Goal: Find contact information: Find contact information

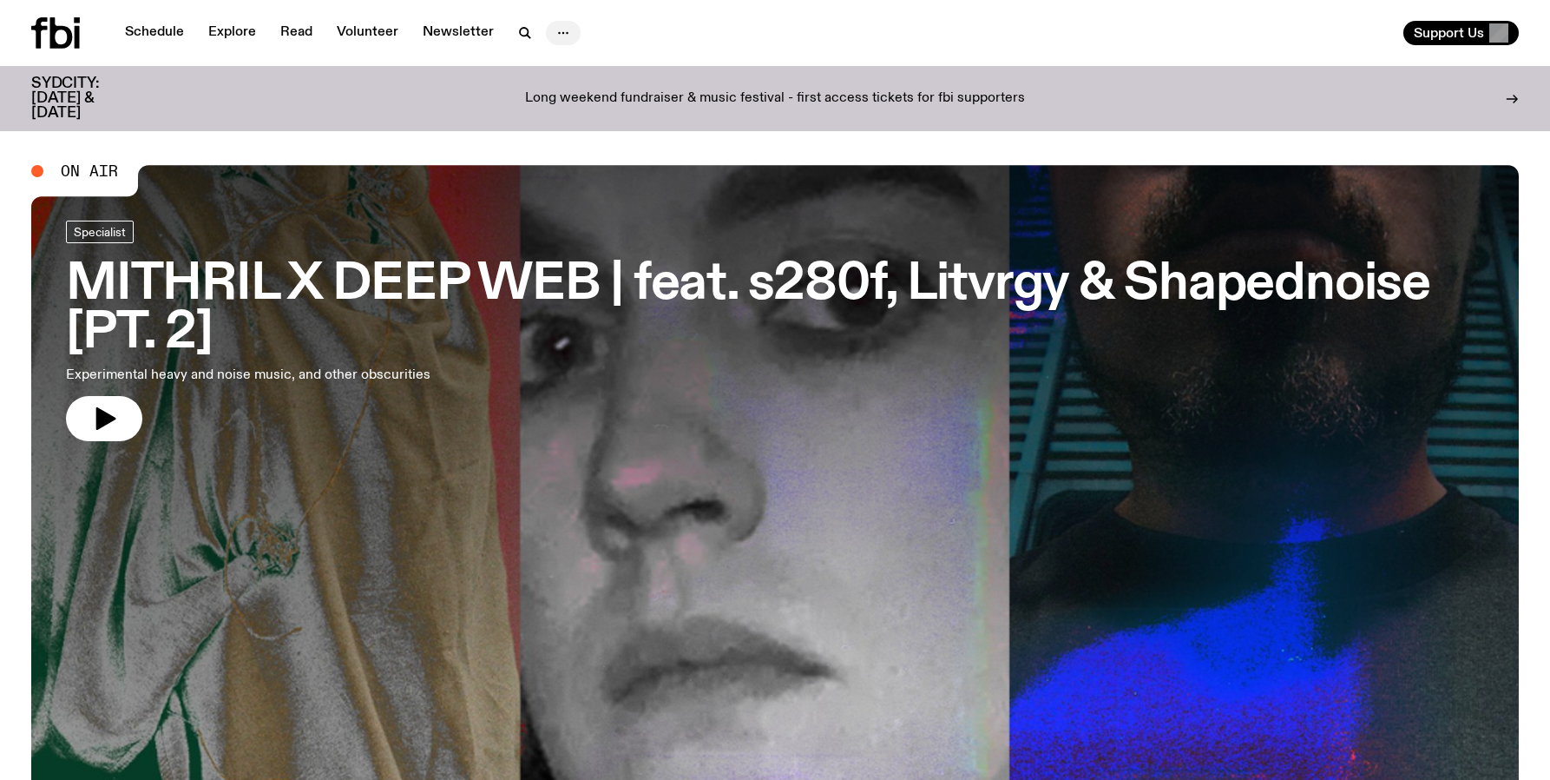
click at [556, 31] on icon "button" at bounding box center [563, 33] width 21 height 21
click at [554, 89] on link "Contact" at bounding box center [563, 99] width 87 height 24
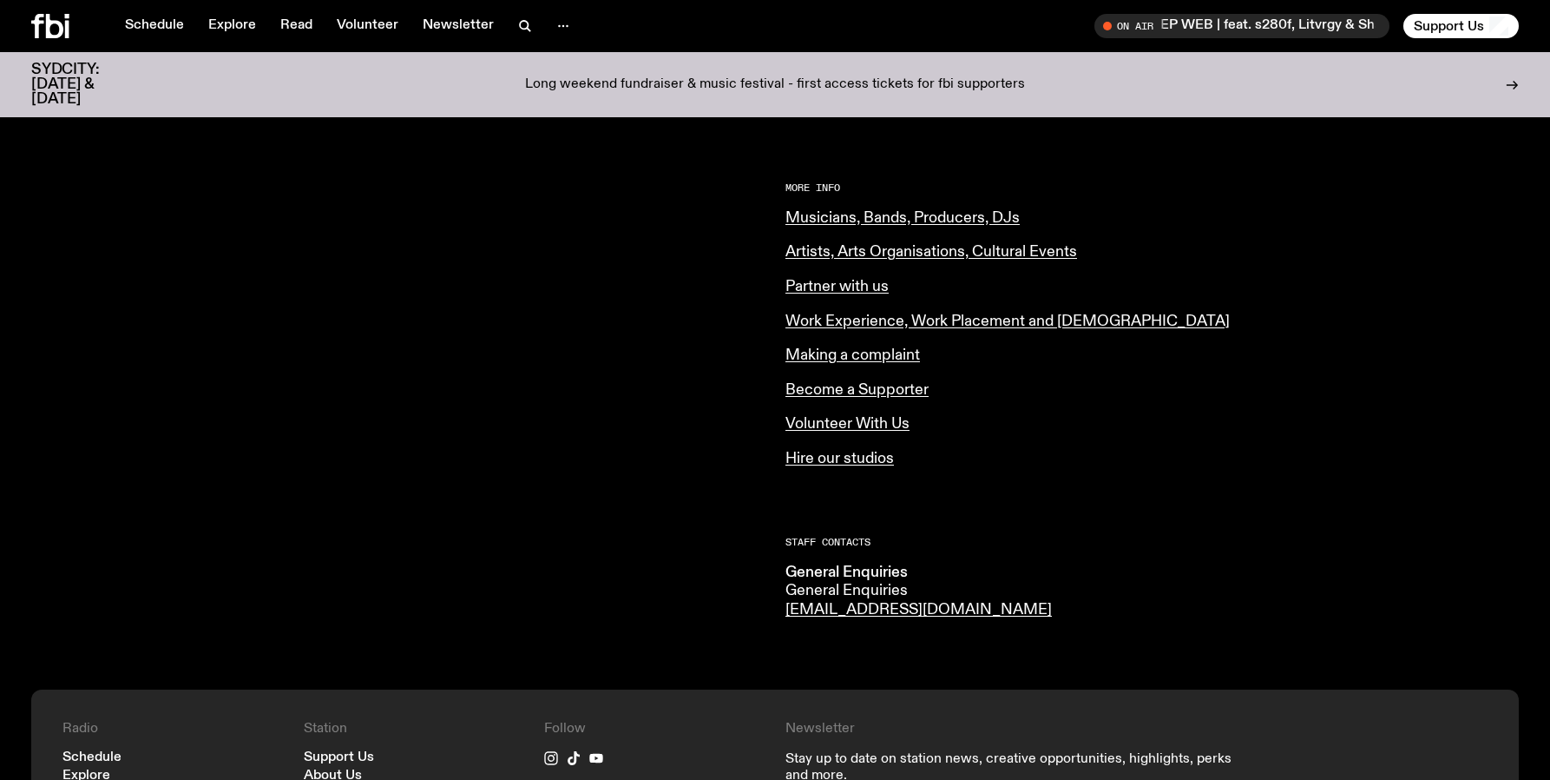
scroll to position [799, 0]
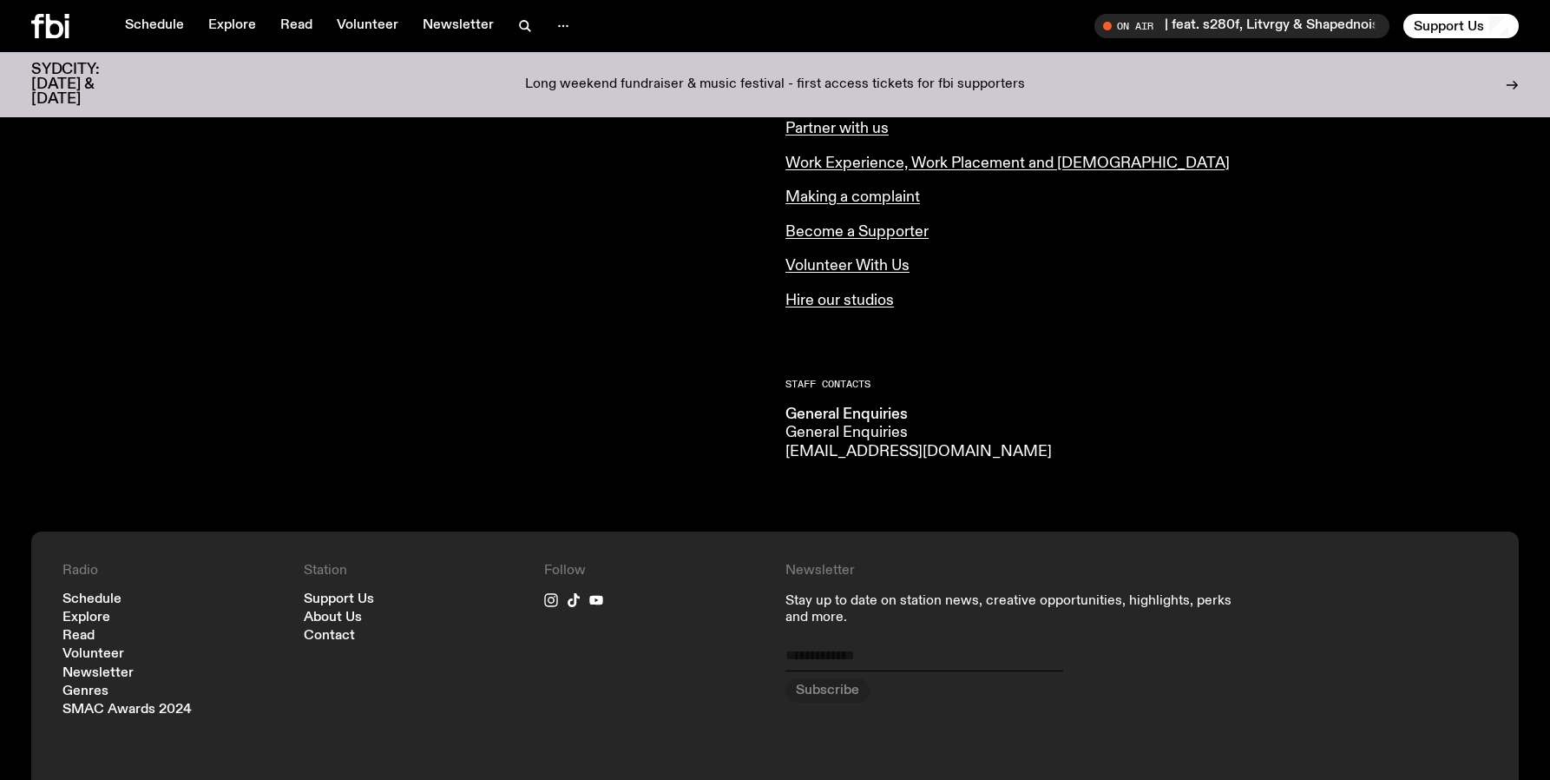
click at [822, 444] on link "[EMAIL_ADDRESS][DOMAIN_NAME]" at bounding box center [919, 452] width 266 height 16
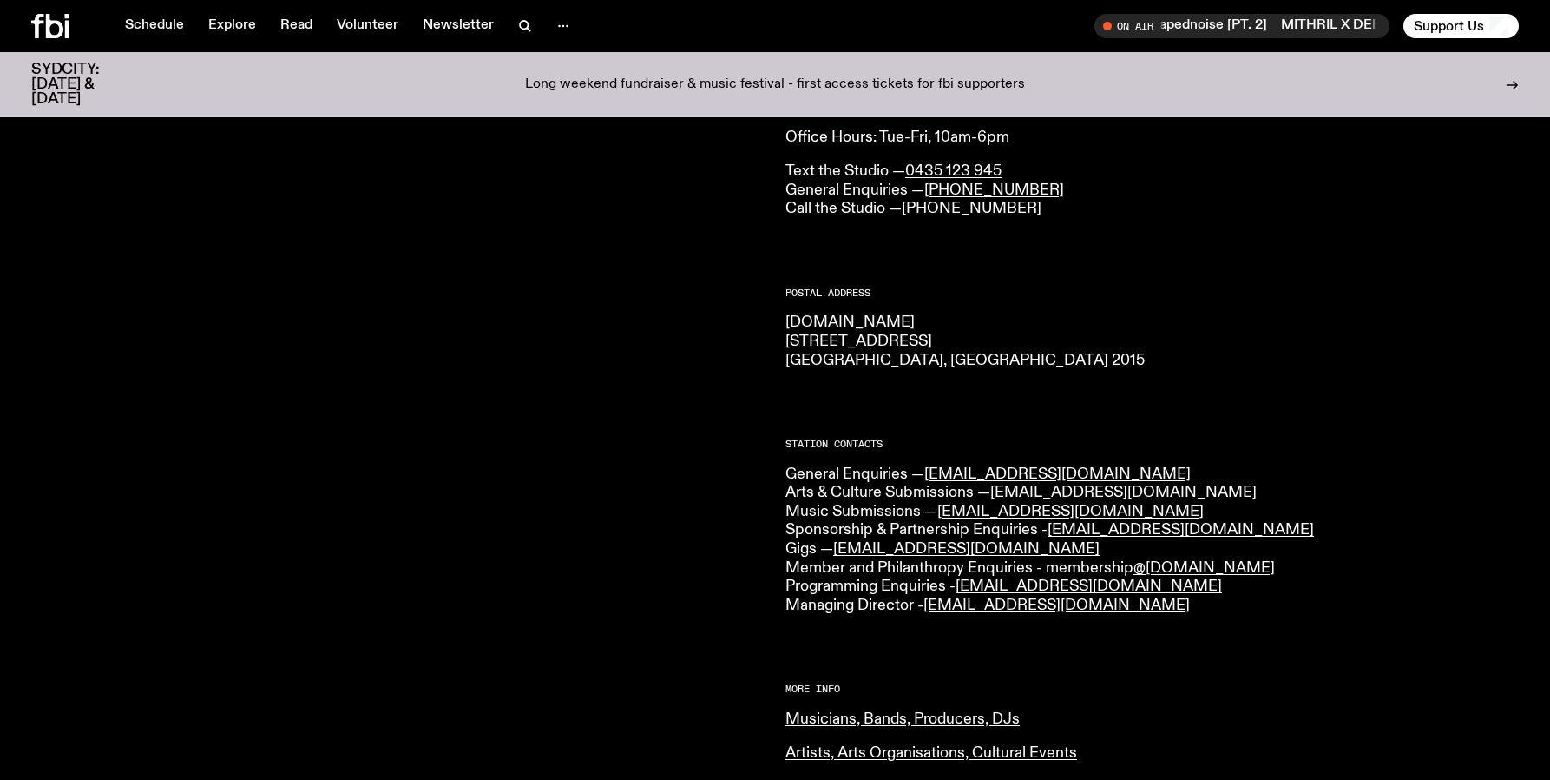
scroll to position [0, 0]
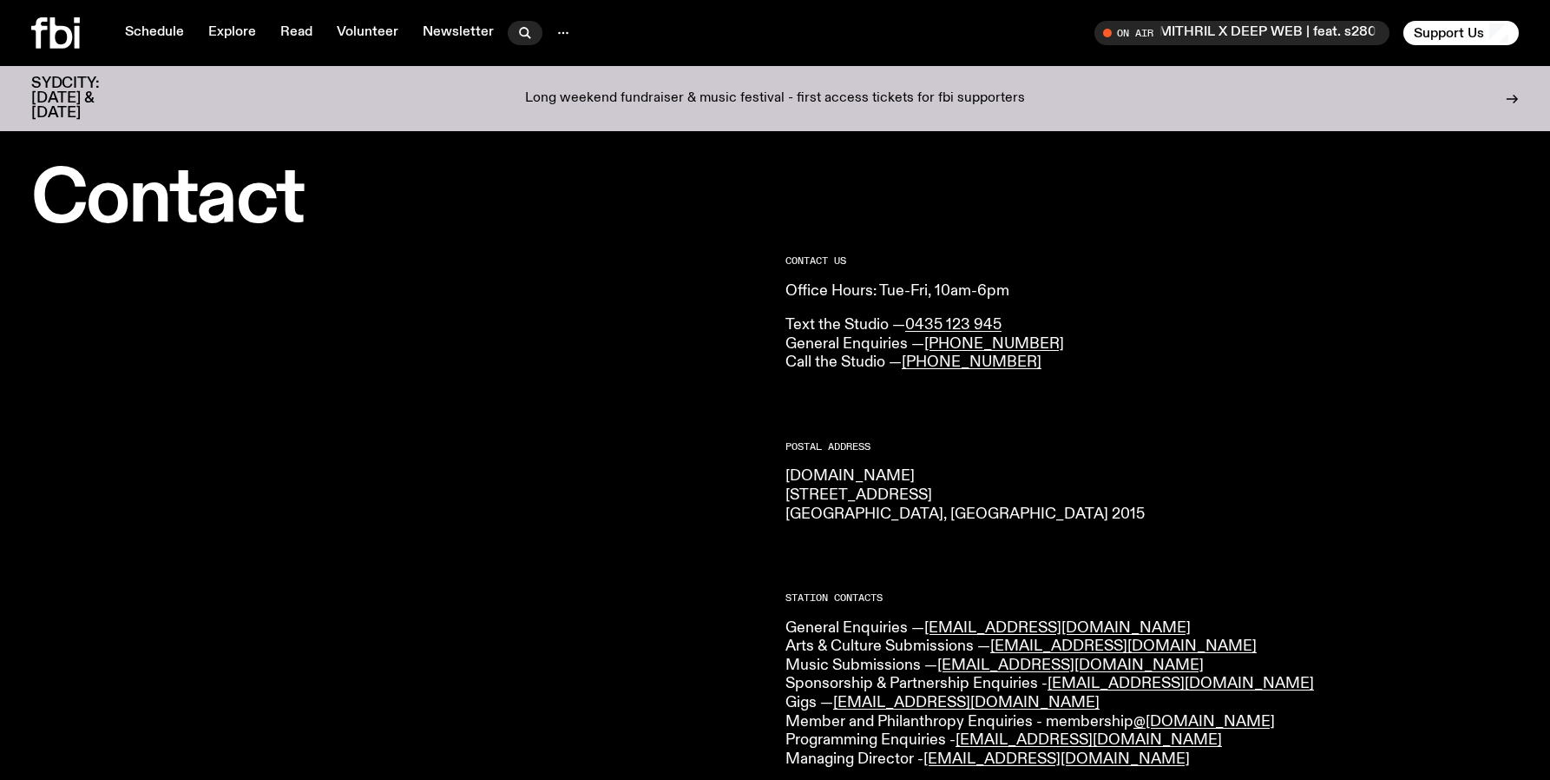
click at [527, 30] on icon "button" at bounding box center [525, 33] width 21 height 21
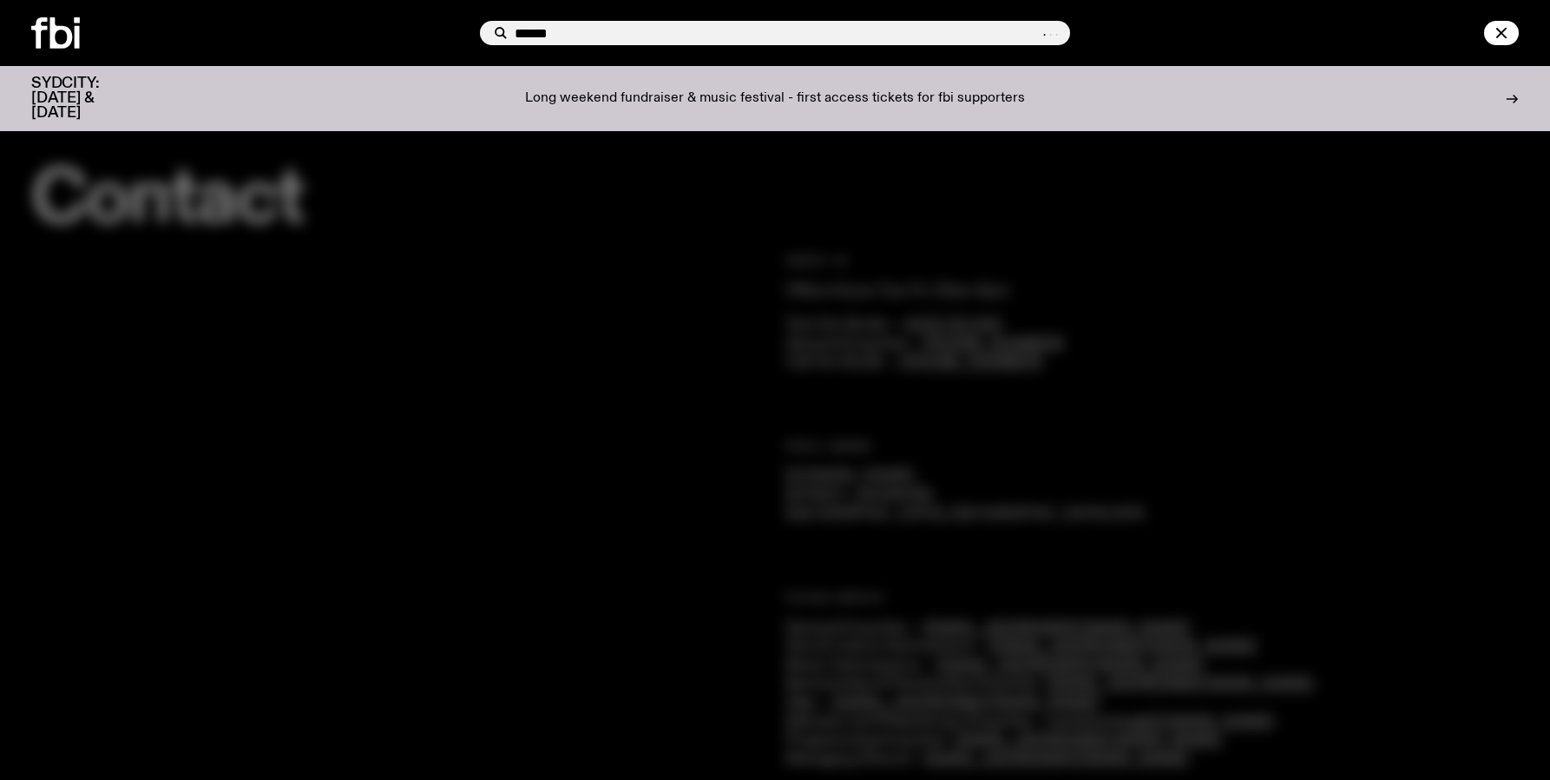
type input "******"
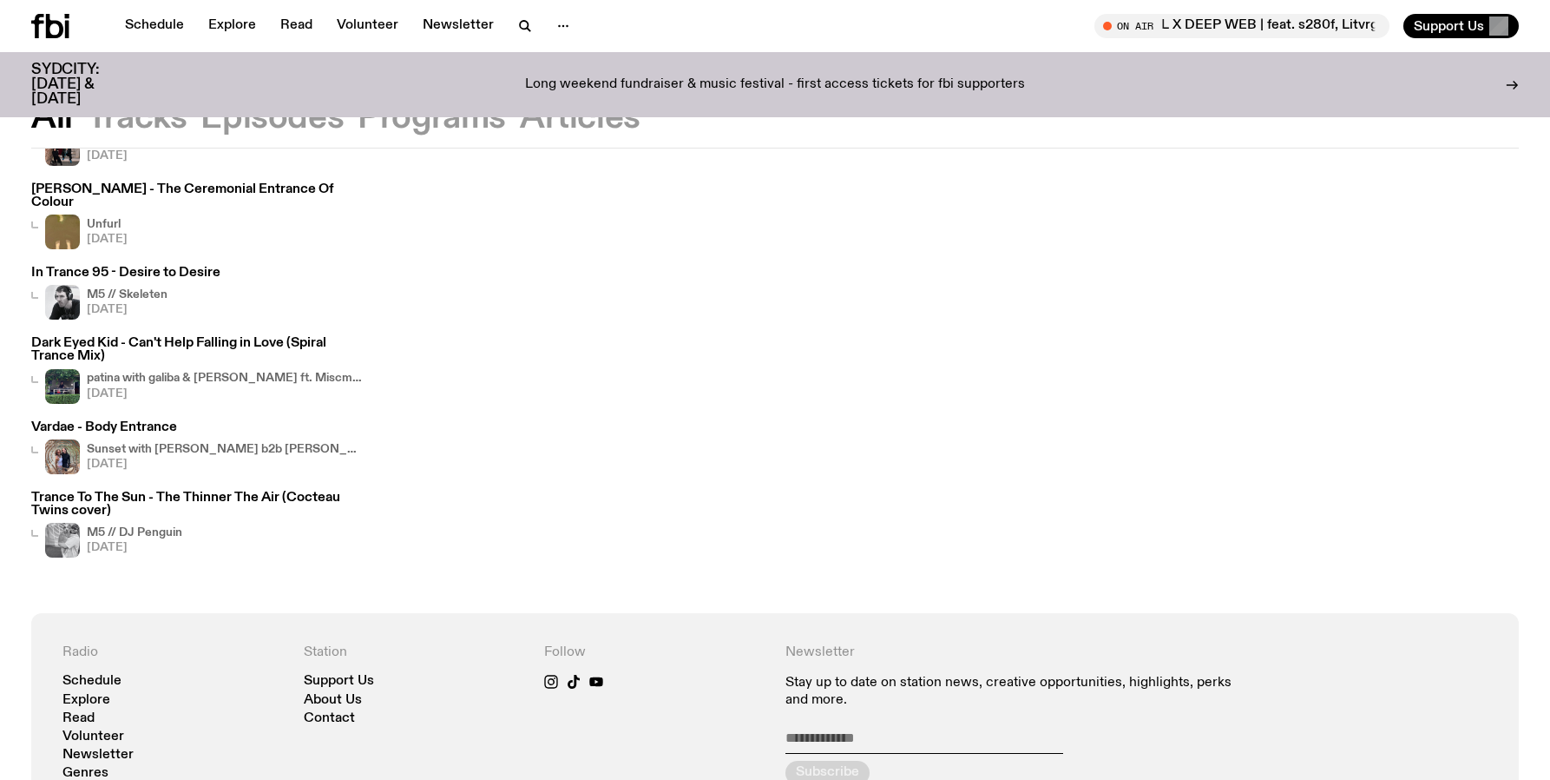
scroll to position [191, 0]
click at [229, 496] on h3 "Trance To The Sun - The Thinner The Air (Cocteau Twins cover)" at bounding box center [197, 505] width 333 height 26
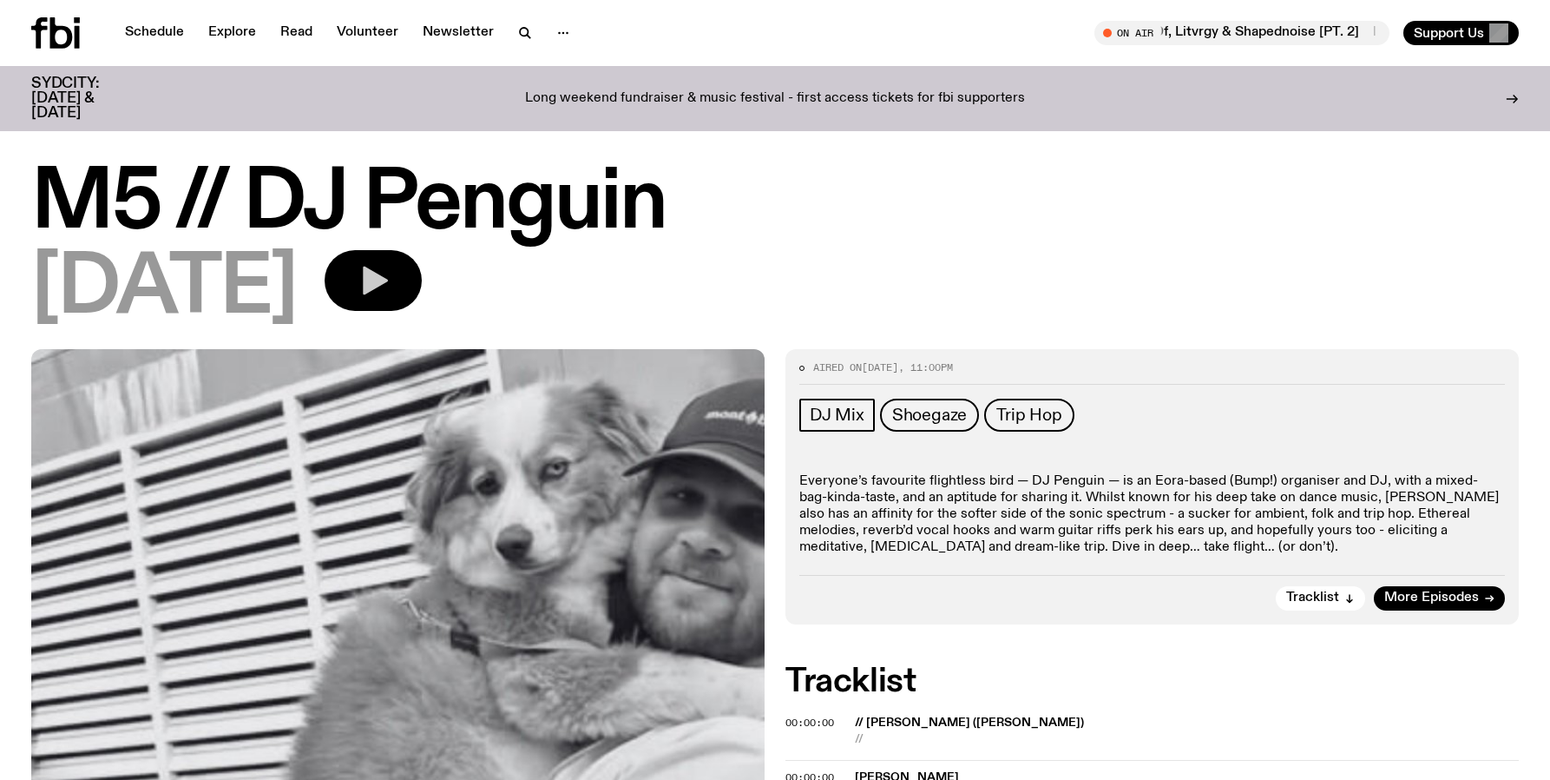
click at [388, 280] on icon "button" at bounding box center [375, 280] width 25 height 29
